Goal: Task Accomplishment & Management: Use online tool/utility

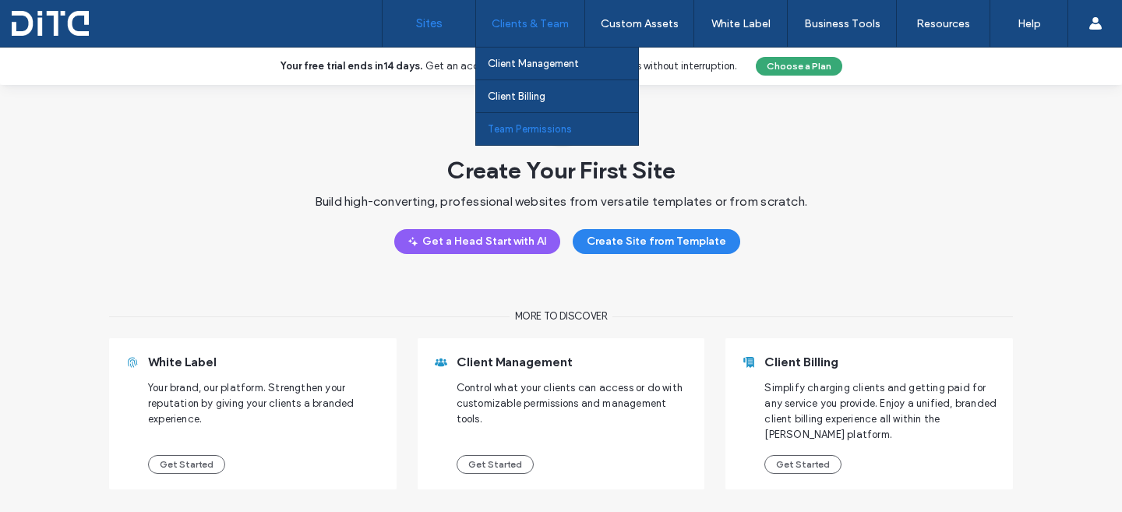
click at [556, 133] on label "Team Permissions" at bounding box center [530, 129] width 84 height 12
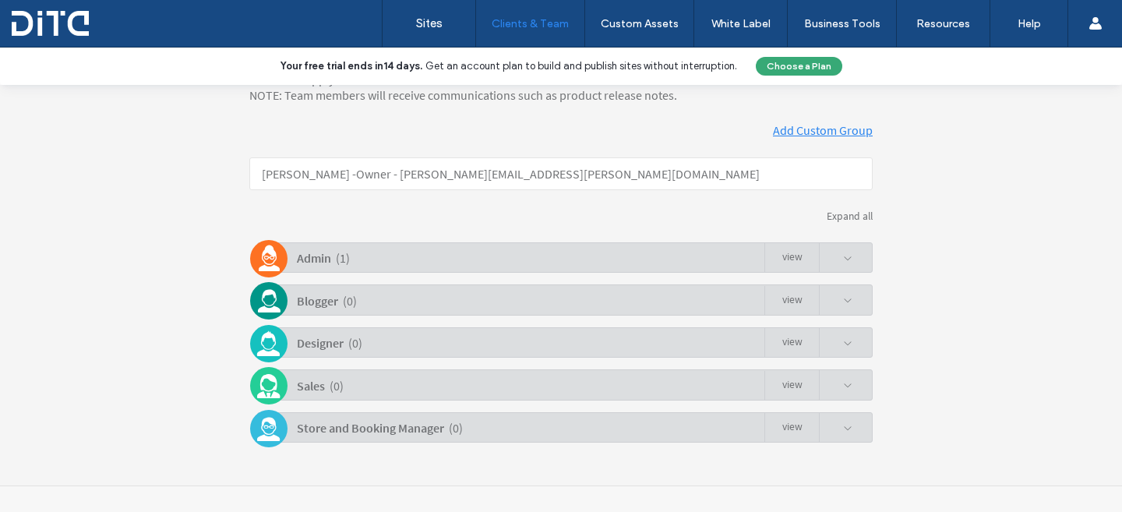
scroll to position [259, 0]
click at [785, 252] on link "view" at bounding box center [791, 257] width 55 height 30
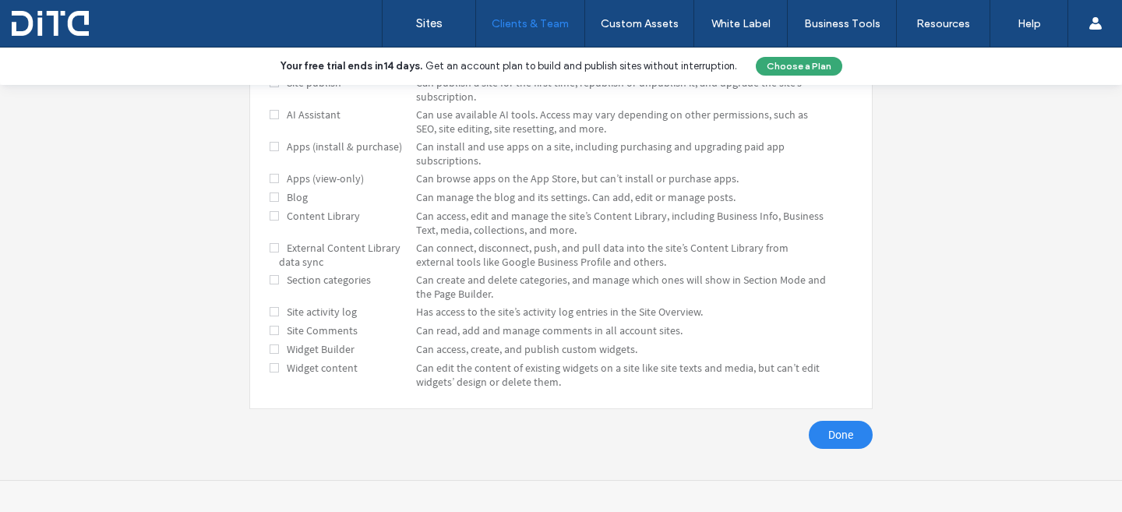
scroll to position [0, 0]
click at [818, 422] on link "Done" at bounding box center [841, 435] width 64 height 28
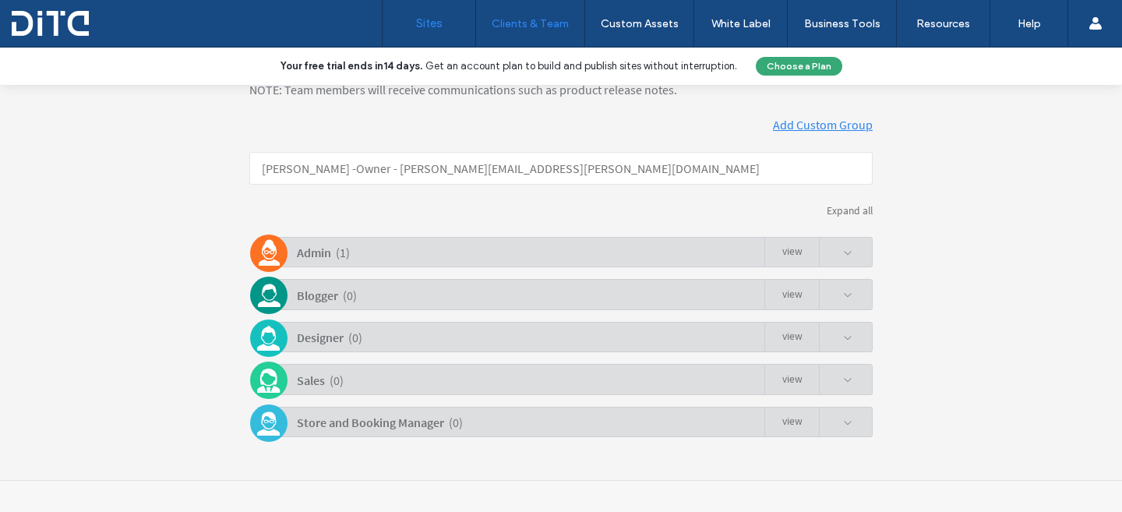
click at [407, 23] on link "Sites" at bounding box center [429, 23] width 93 height 47
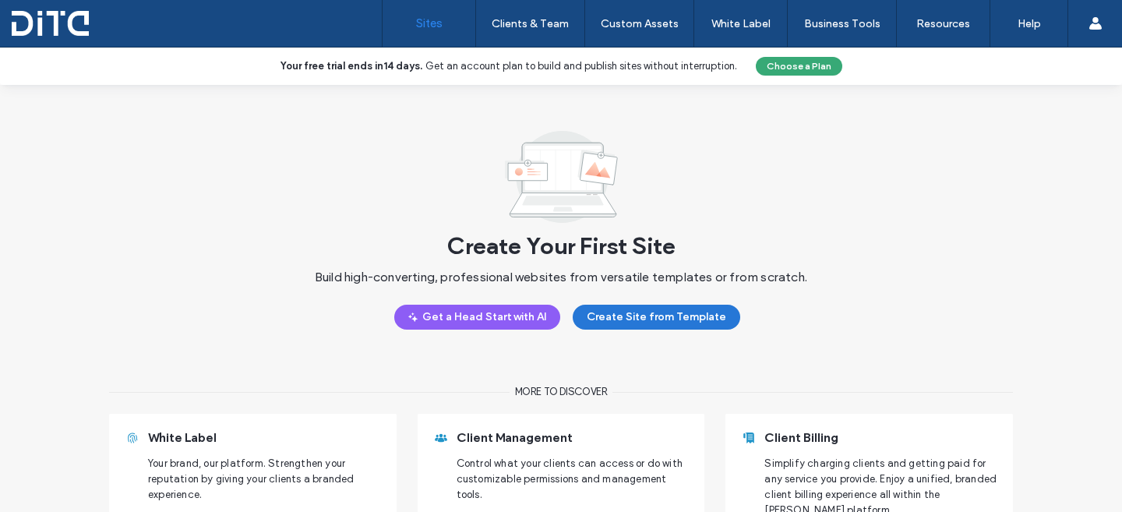
click at [657, 323] on button "Create Site from Template" at bounding box center [657, 317] width 168 height 25
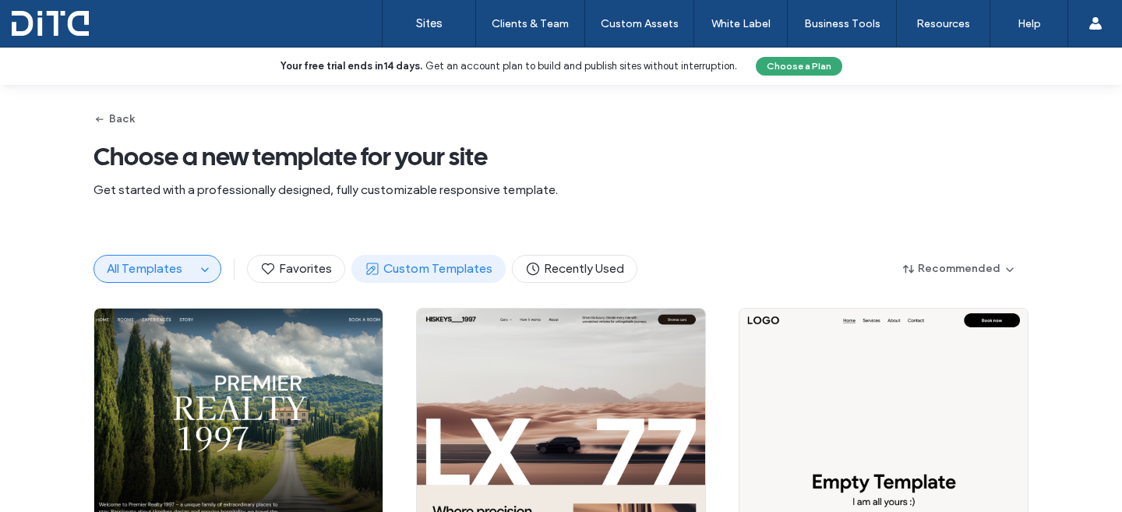
click at [411, 264] on span "Custom Templates" at bounding box center [429, 268] width 128 height 17
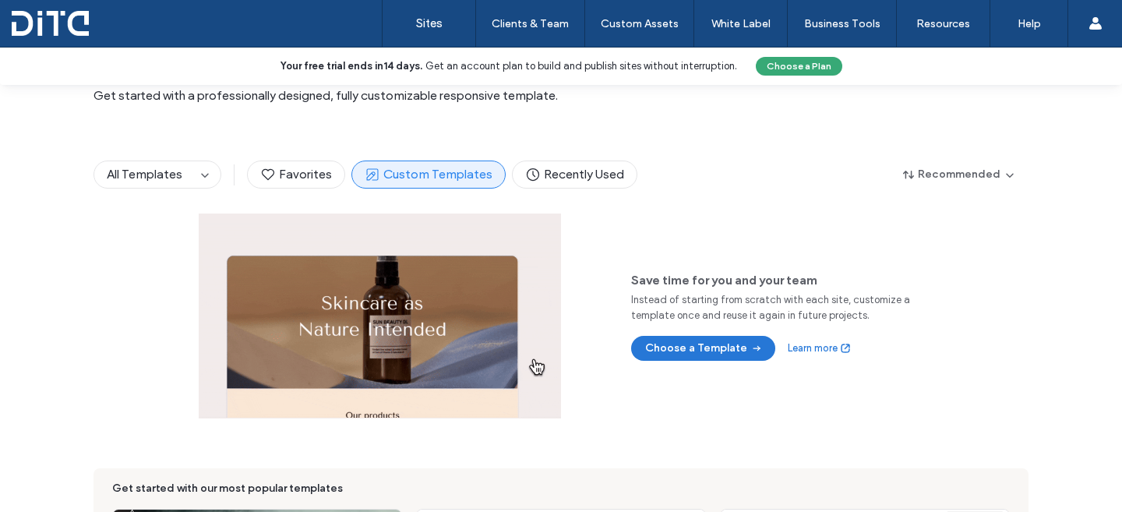
scroll to position [95, 0]
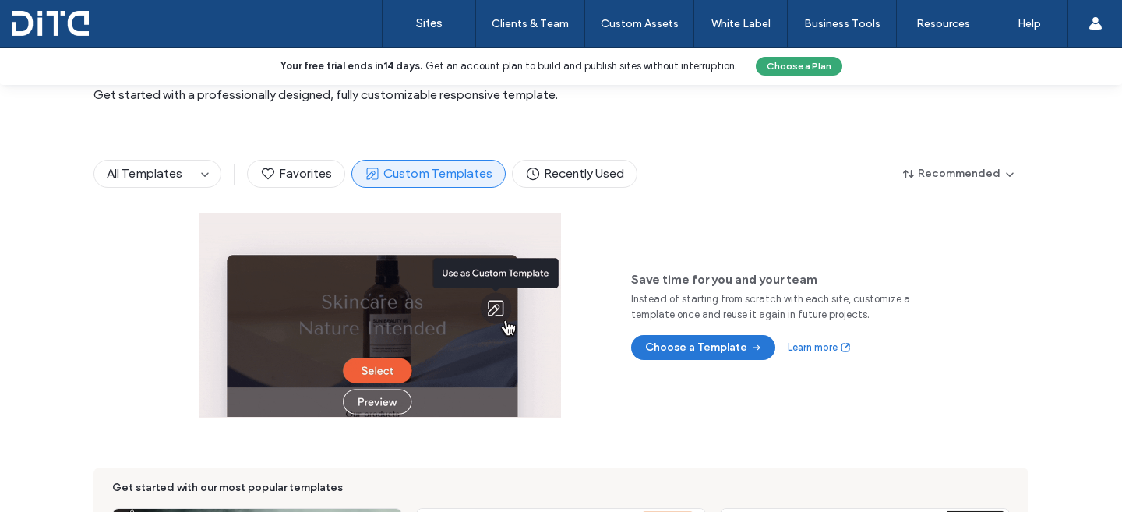
click at [699, 362] on div "Save time for you and your team Instead of starting from scratch with each site…" at bounding box center [561, 315] width 725 height 205
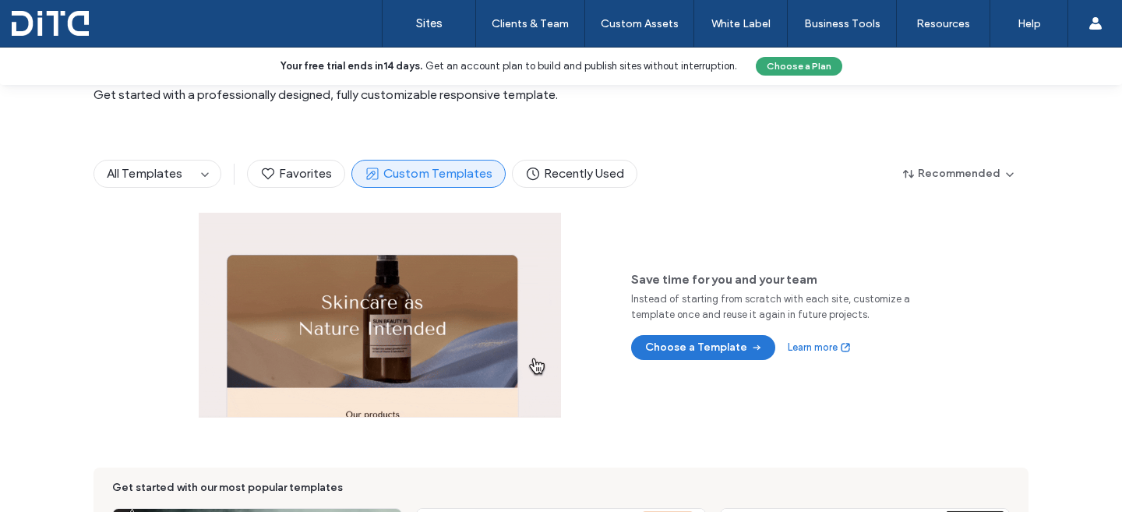
click at [697, 351] on button "Choose a Template" at bounding box center [703, 347] width 144 height 25
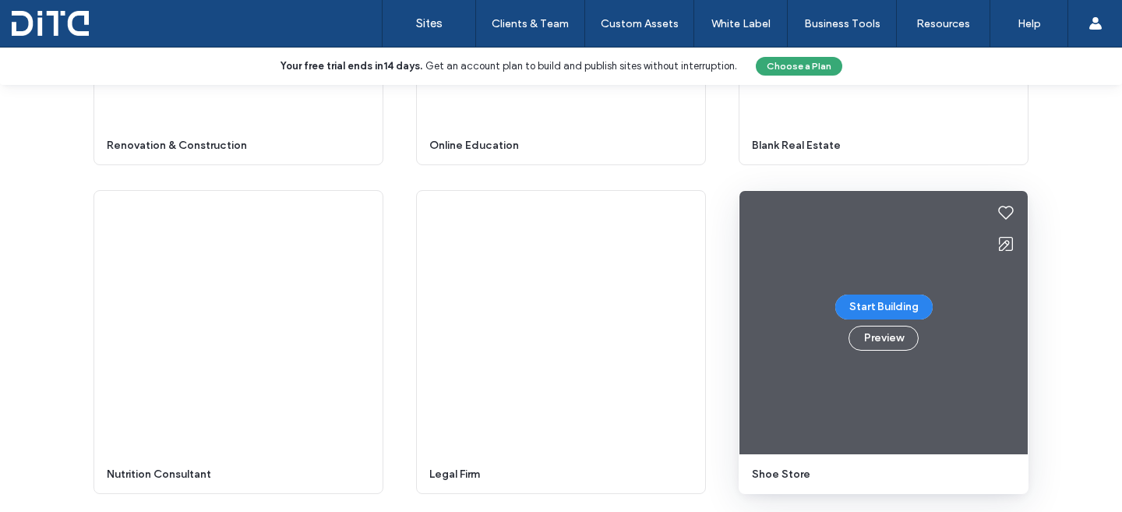
scroll to position [2342, 0]
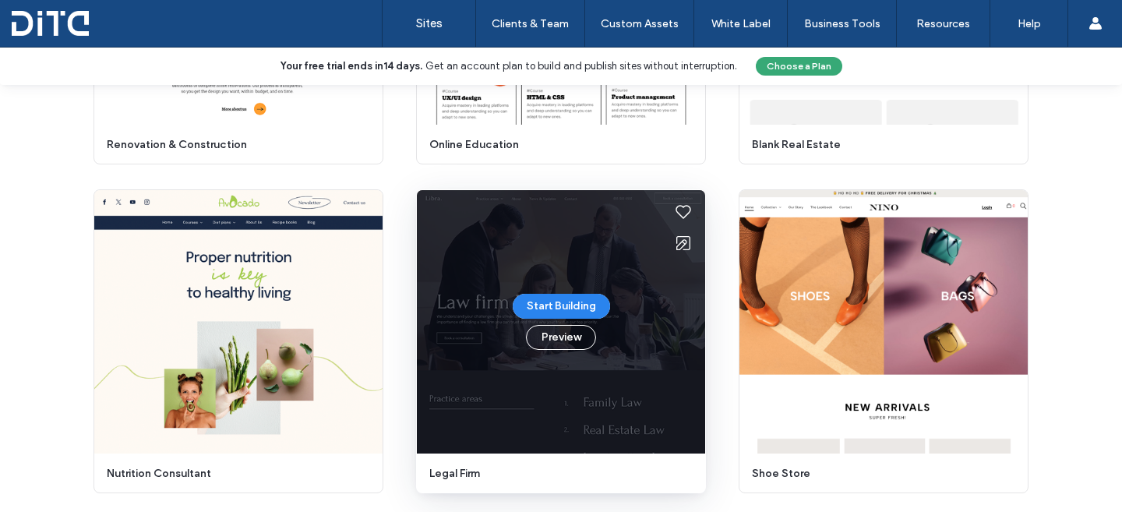
click at [504, 255] on div "Start Building Preview" at bounding box center [561, 321] width 288 height 263
click at [552, 307] on button "Start Building" at bounding box center [561, 306] width 97 height 25
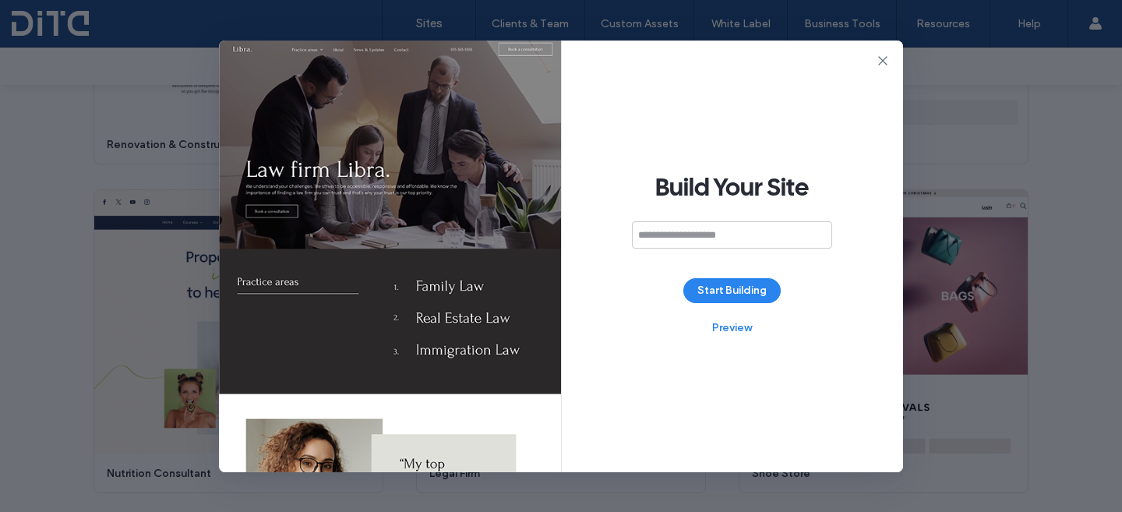
scroll to position [0, 0]
click at [729, 325] on button "Preview" at bounding box center [732, 328] width 70 height 25
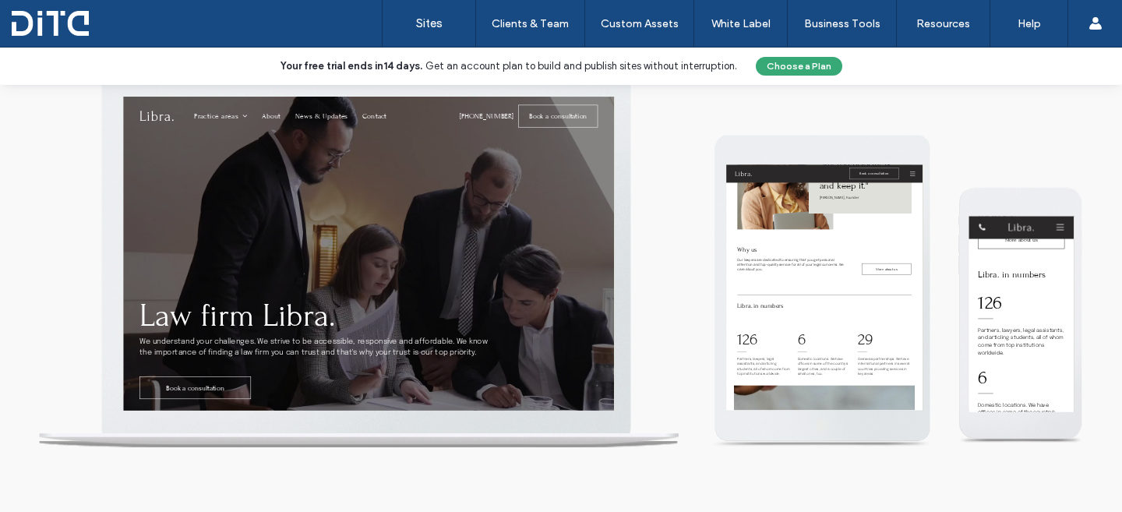
click at [58, 28] on div at bounding box center [100, 23] width 177 height 25
